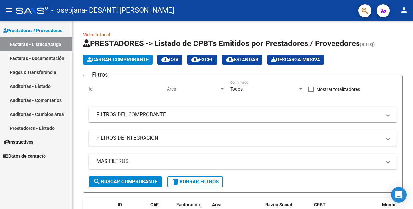
click at [50, 57] on link "Facturas - Documentación" at bounding box center [36, 58] width 72 height 14
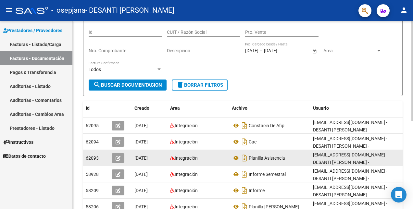
scroll to position [50, 0]
click at [122, 159] on button "button" at bounding box center [118, 158] width 13 height 10
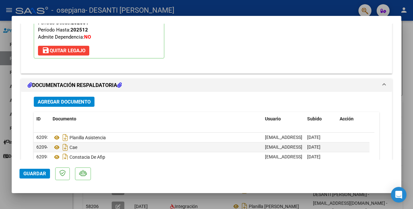
scroll to position [668, 0]
click at [76, 102] on span "Agregar Documento" at bounding box center [64, 102] width 53 height 6
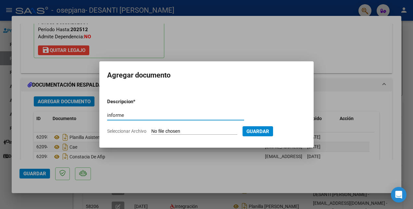
type input "informe"
click at [200, 106] on form "Descripcion * informe Escriba aquí una descripcion Seleccionar Archivo Guardar" at bounding box center [206, 116] width 199 height 46
click at [198, 129] on input "Seleccionar Archivo" at bounding box center [194, 132] width 86 height 6
type input "C:\fakepath\inf [PERSON_NAME].docx"
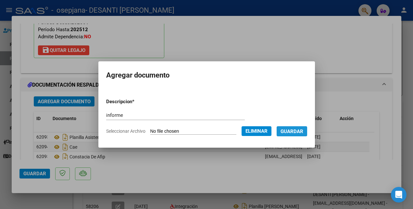
click at [303, 132] on span "Guardar" at bounding box center [292, 132] width 23 height 6
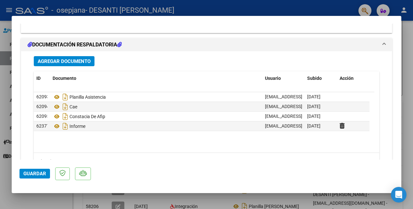
scroll to position [738, 0]
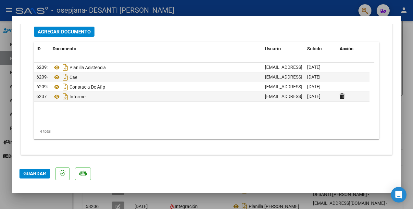
click at [33, 174] on span "Guardar" at bounding box center [34, 174] width 23 height 6
